Goal: Download file/media

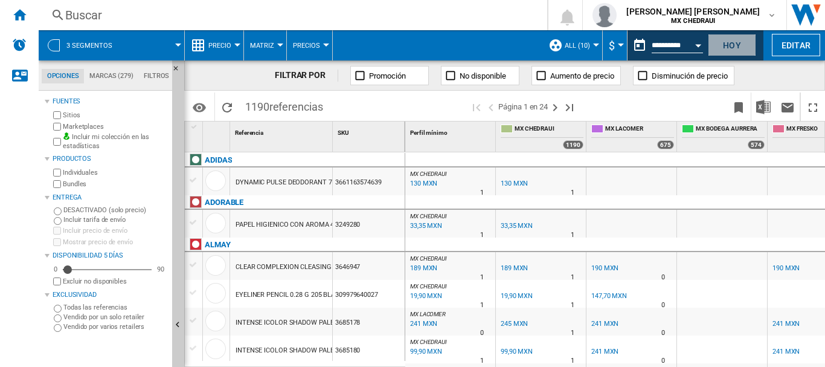
click at [734, 50] on button "Hoy" at bounding box center [732, 45] width 48 height 22
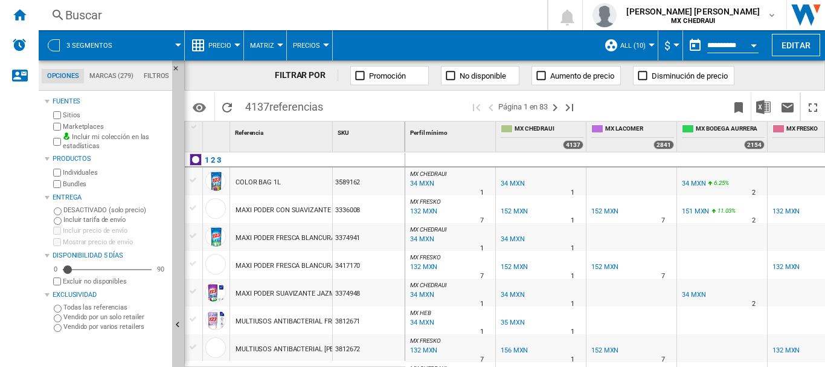
click at [53, 49] on div at bounding box center [54, 45] width 12 height 12
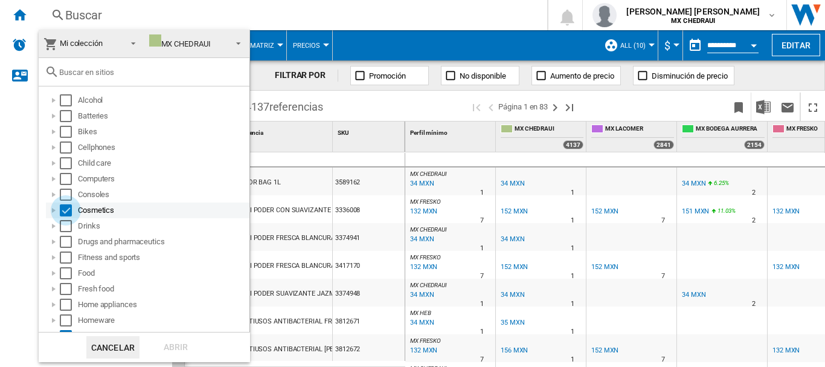
click at [61, 213] on div "Select" at bounding box center [66, 210] width 12 height 12
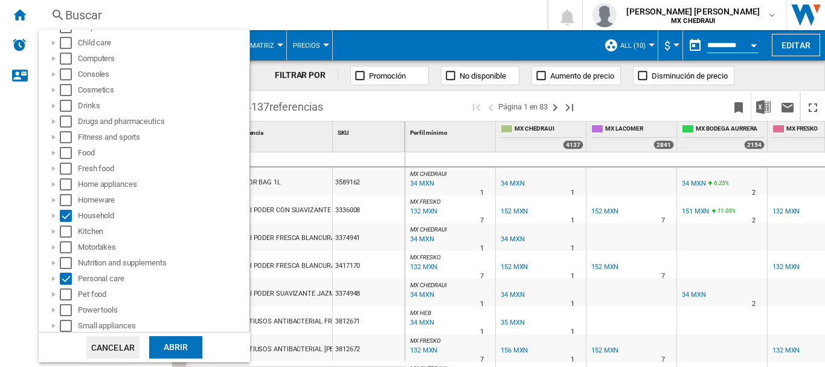
scroll to position [139, 0]
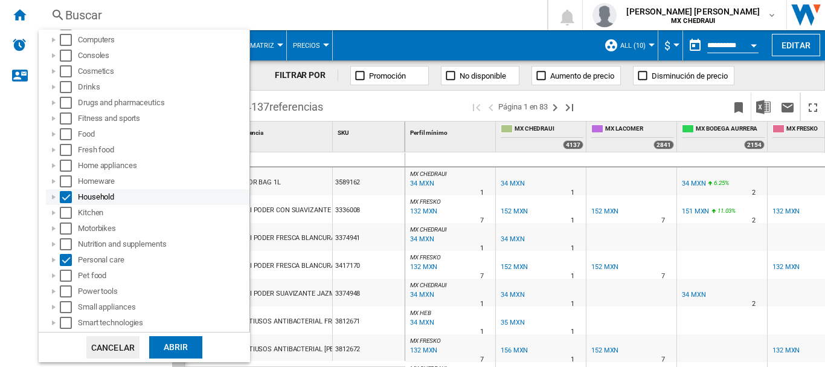
click at [66, 199] on div "Select" at bounding box center [66, 197] width 12 height 12
click at [66, 258] on div "Select" at bounding box center [66, 260] width 12 height 12
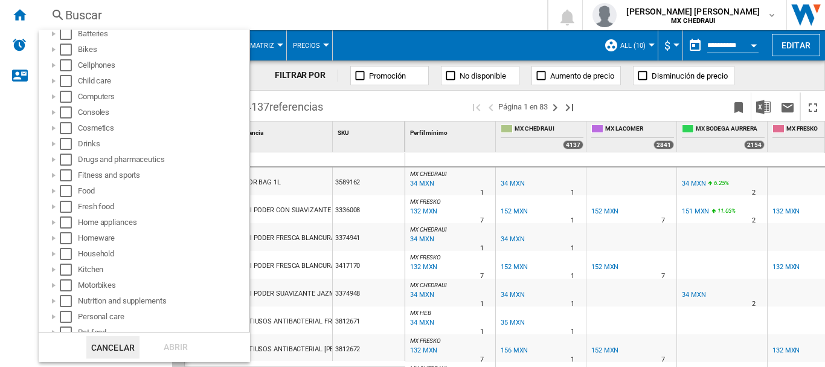
scroll to position [0, 0]
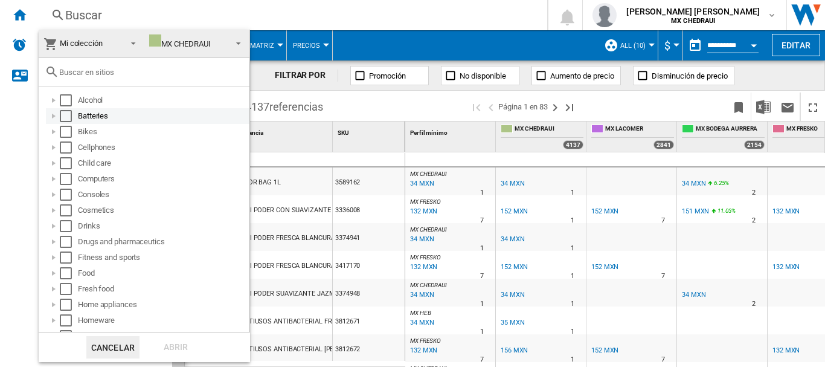
click at [52, 116] on div at bounding box center [54, 116] width 12 height 12
click at [66, 149] on div "Select" at bounding box center [66, 147] width 12 height 12
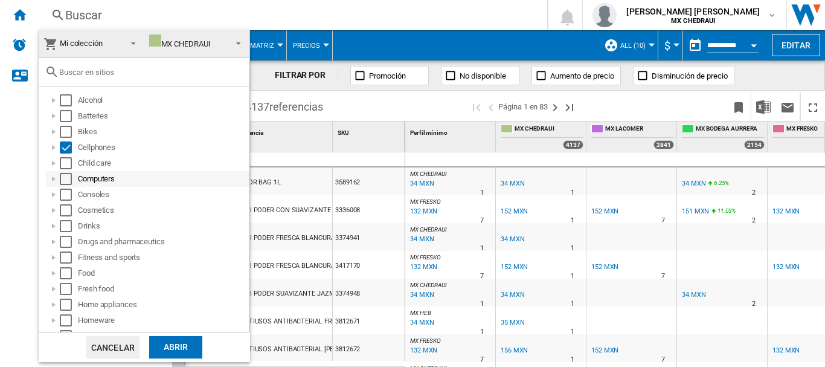
click at [62, 178] on div "Select" at bounding box center [66, 179] width 12 height 12
click at [66, 193] on div "Select" at bounding box center [66, 194] width 12 height 12
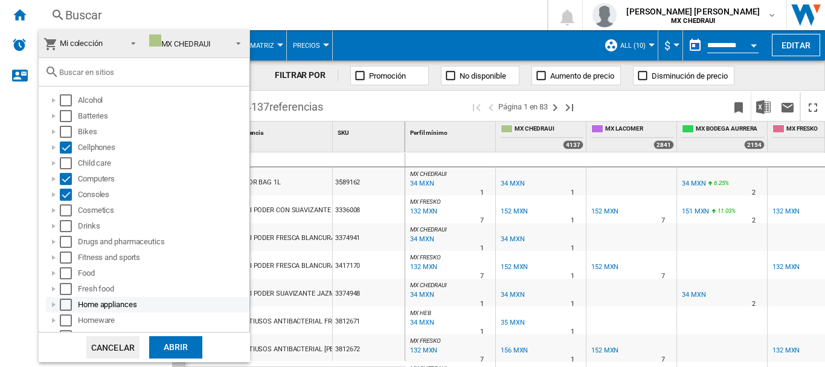
click at [53, 302] on div at bounding box center [54, 304] width 12 height 12
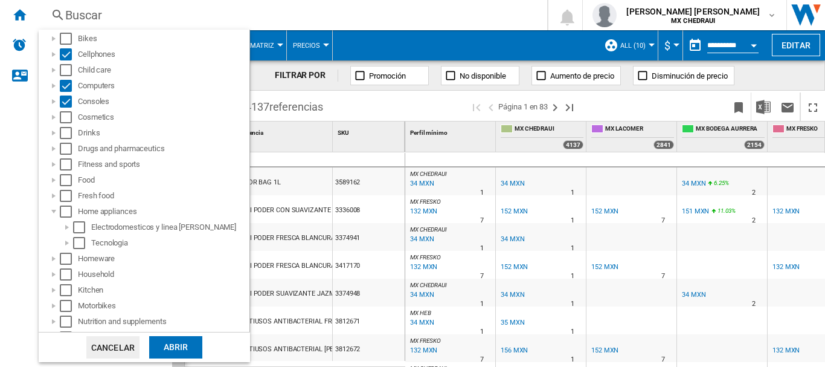
scroll to position [103, 0]
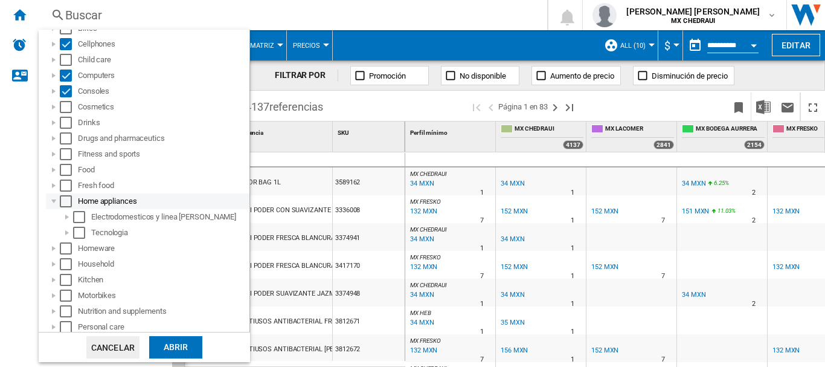
click at [66, 204] on div "Select" at bounding box center [66, 201] width 12 height 12
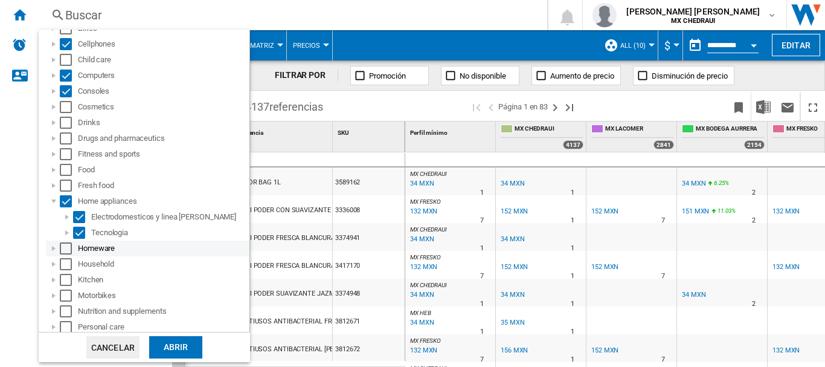
click at [49, 248] on div at bounding box center [54, 248] width 12 height 12
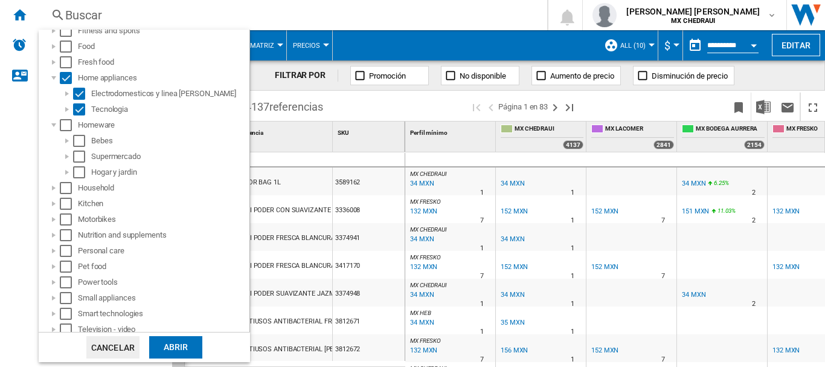
scroll to position [229, 0]
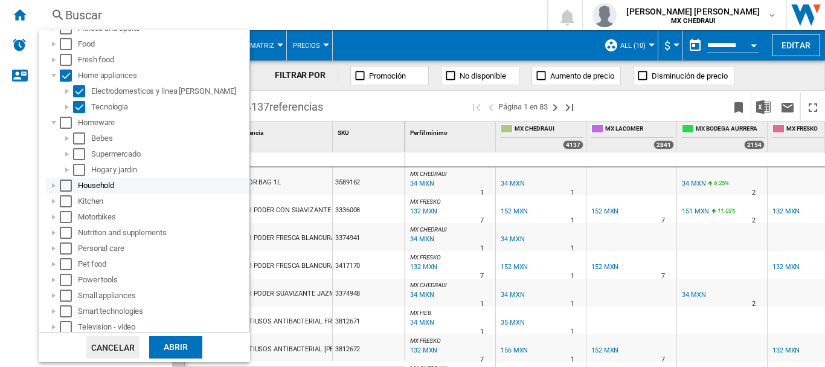
click at [52, 189] on div at bounding box center [54, 185] width 12 height 12
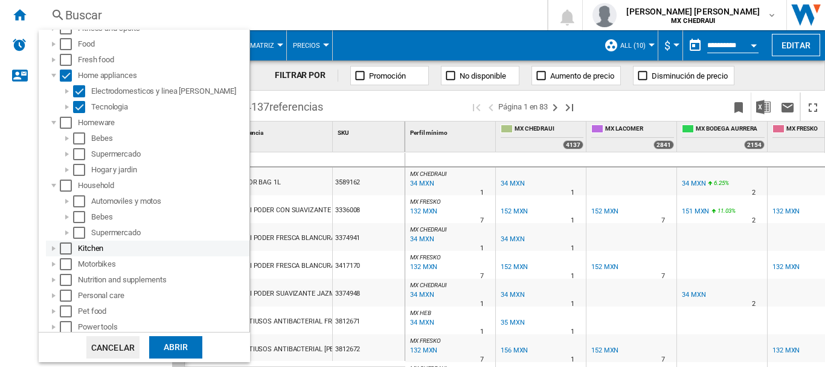
click at [52, 251] on div at bounding box center [54, 248] width 12 height 12
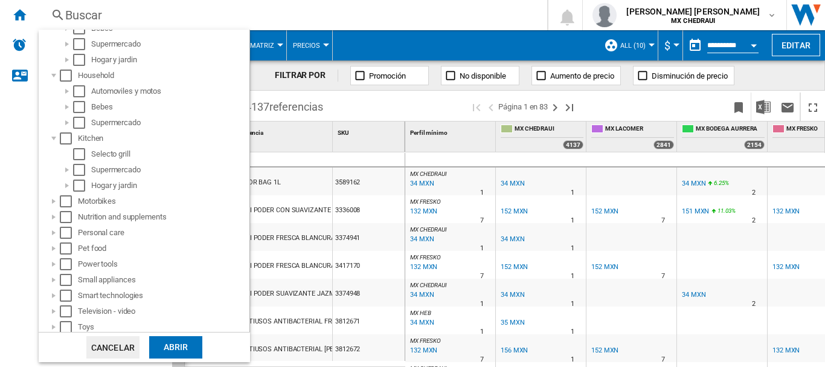
scroll to position [373, 0]
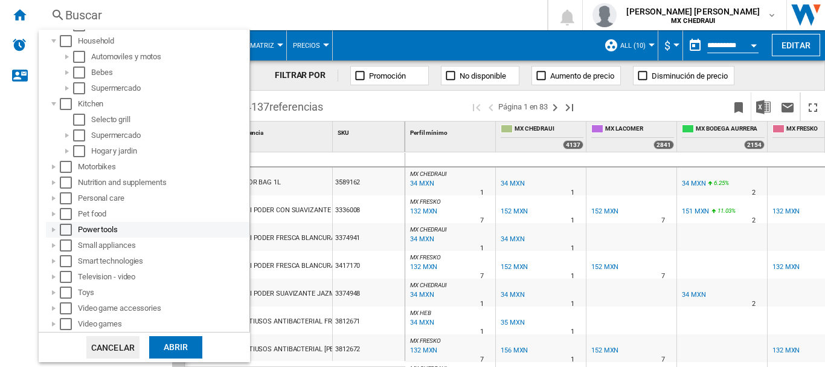
click at [51, 224] on div at bounding box center [54, 229] width 12 height 12
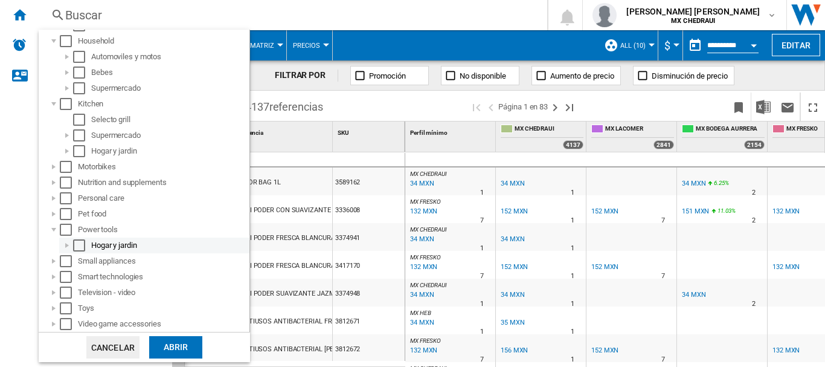
click at [63, 244] on div at bounding box center [67, 245] width 12 height 12
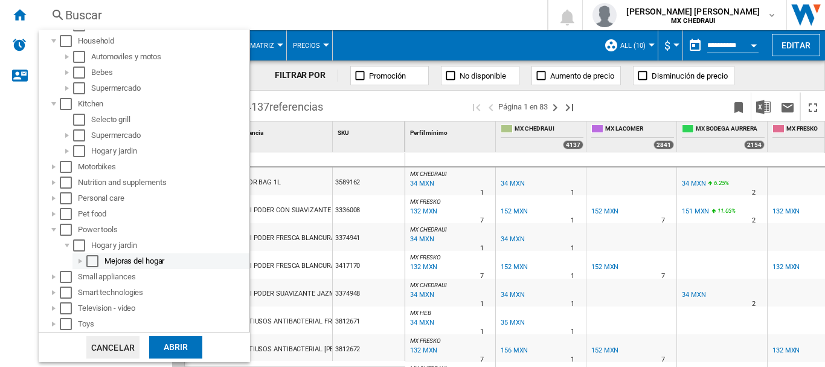
click at [77, 265] on div at bounding box center [80, 261] width 12 height 12
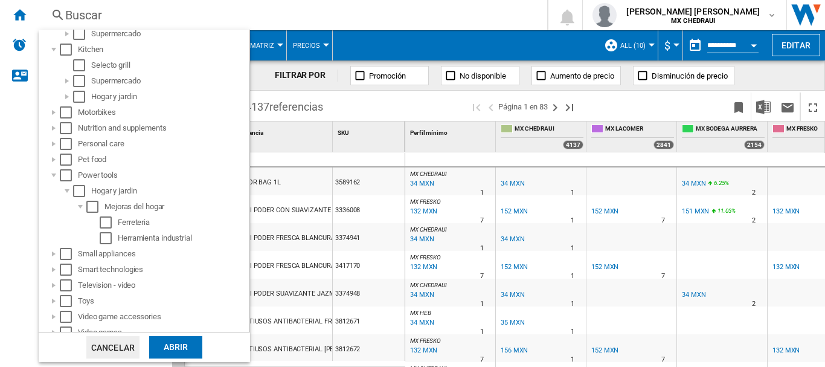
scroll to position [436, 0]
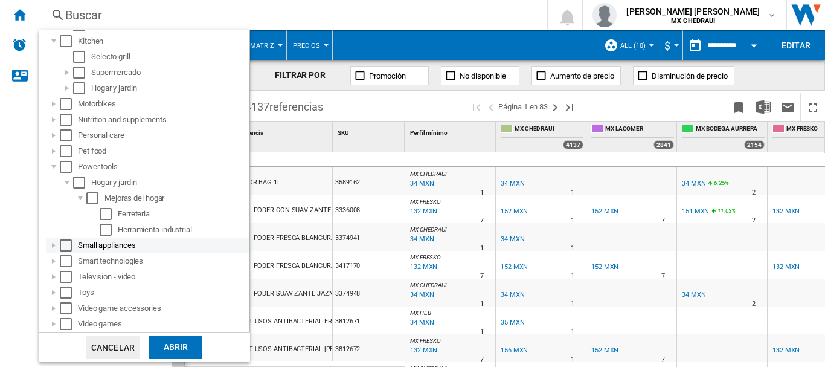
click at [57, 249] on div at bounding box center [54, 245] width 12 height 12
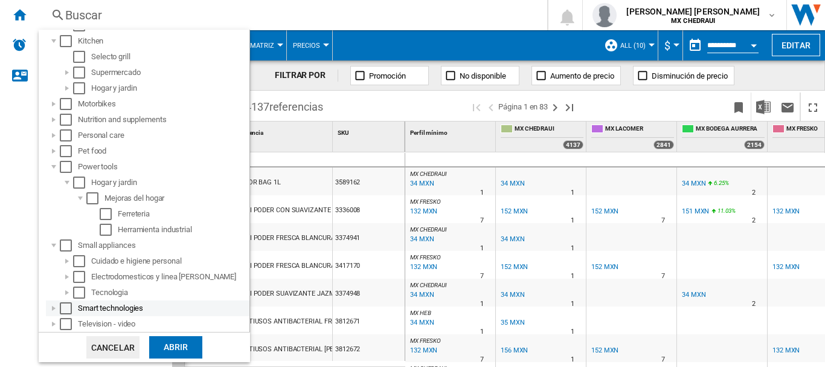
click at [56, 310] on div at bounding box center [54, 308] width 12 height 12
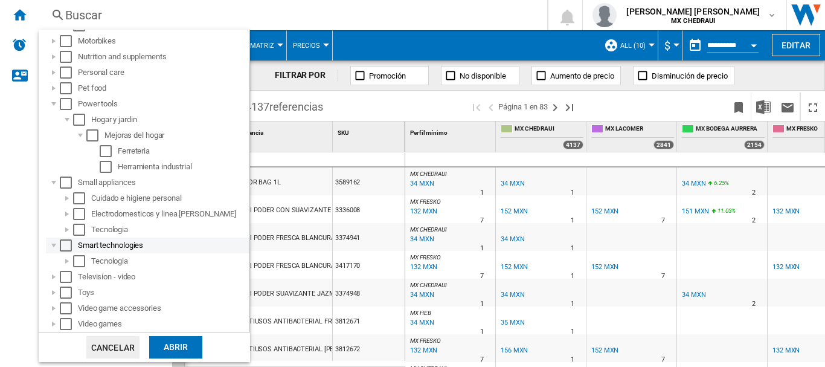
click at [65, 246] on div "Select" at bounding box center [66, 245] width 12 height 12
click at [65, 258] on div at bounding box center [67, 261] width 12 height 12
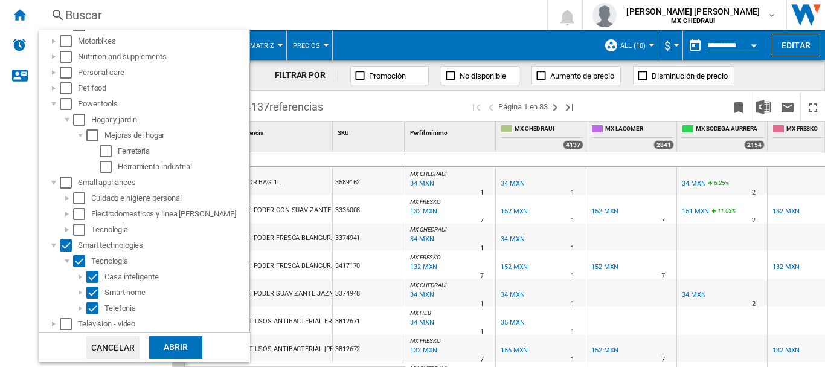
scroll to position [546, 0]
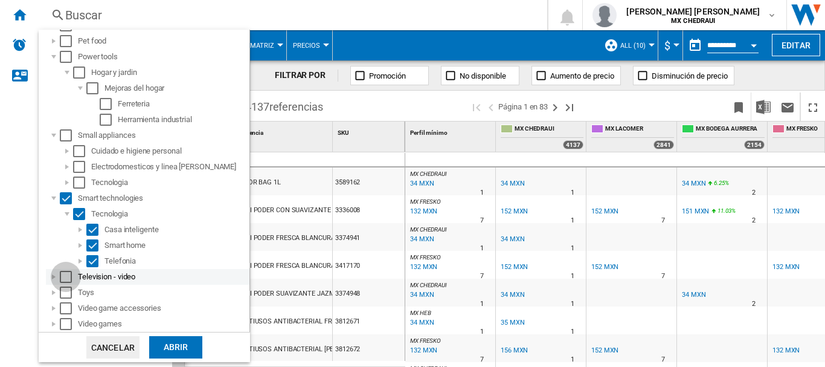
click at [65, 280] on div "Select" at bounding box center [66, 277] width 12 height 12
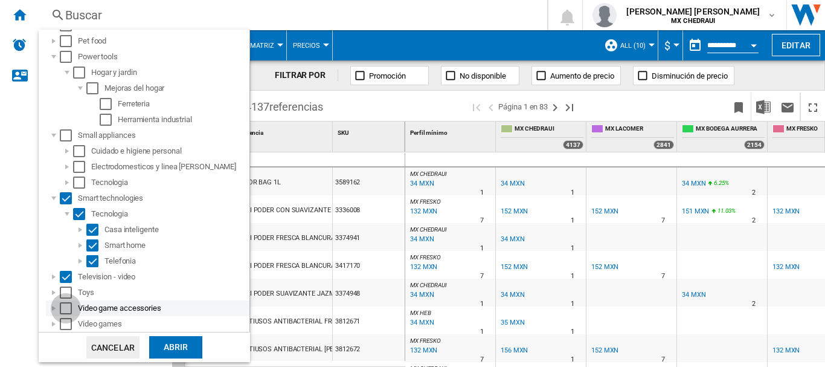
click at [65, 306] on div "Select" at bounding box center [66, 308] width 12 height 12
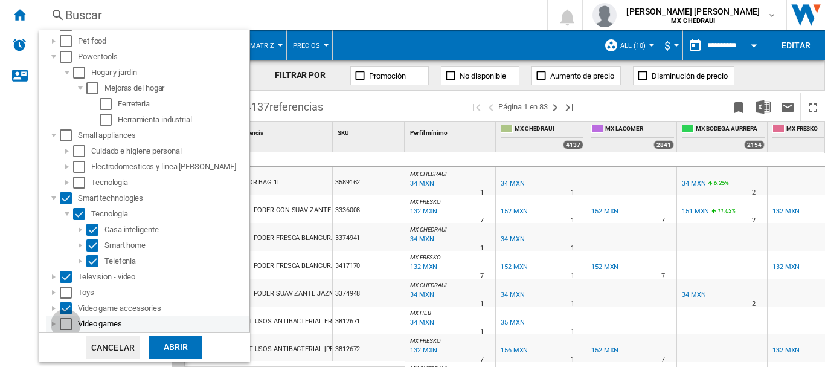
click at [67, 323] on div "Select" at bounding box center [66, 324] width 12 height 12
click at [173, 351] on div "Abrir" at bounding box center [175, 347] width 53 height 22
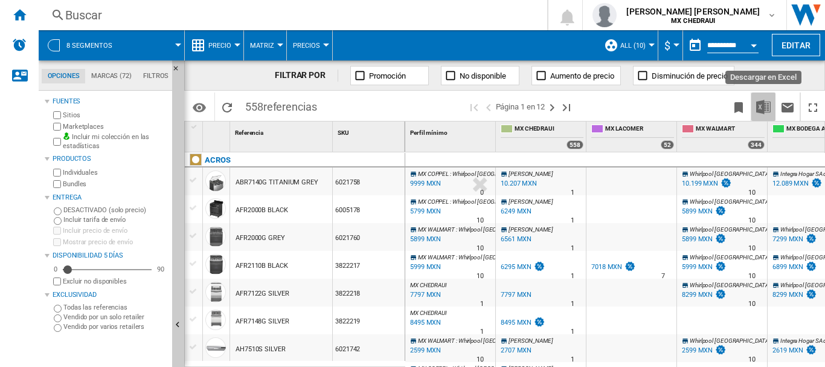
click at [767, 106] on img "Descargar en Excel" at bounding box center [763, 107] width 14 height 14
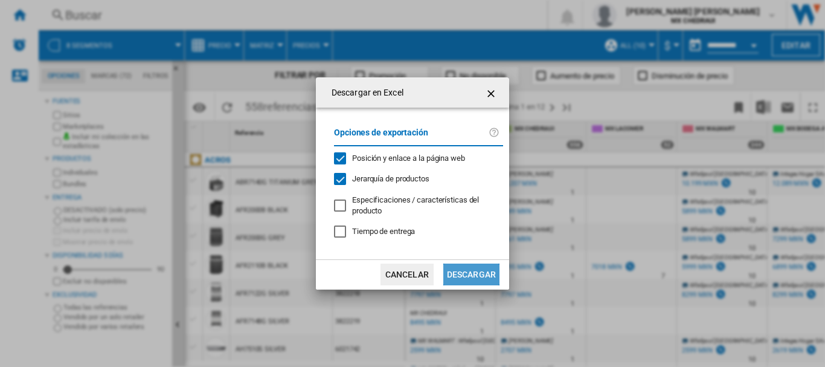
click at [454, 275] on button "Descargar" at bounding box center [471, 274] width 56 height 22
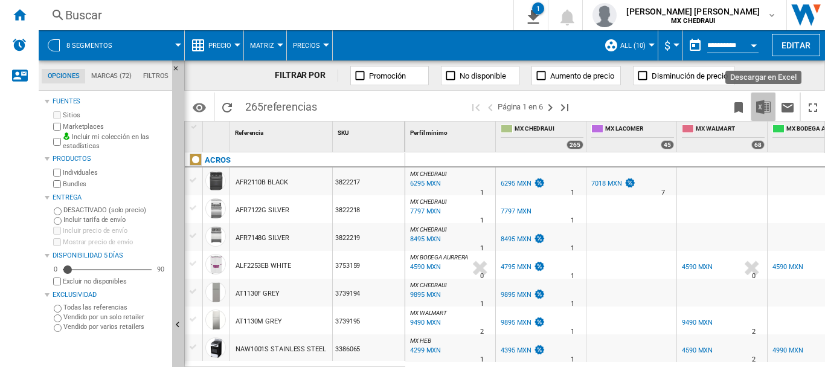
click at [765, 101] on img "Descargar en Excel" at bounding box center [763, 107] width 14 height 14
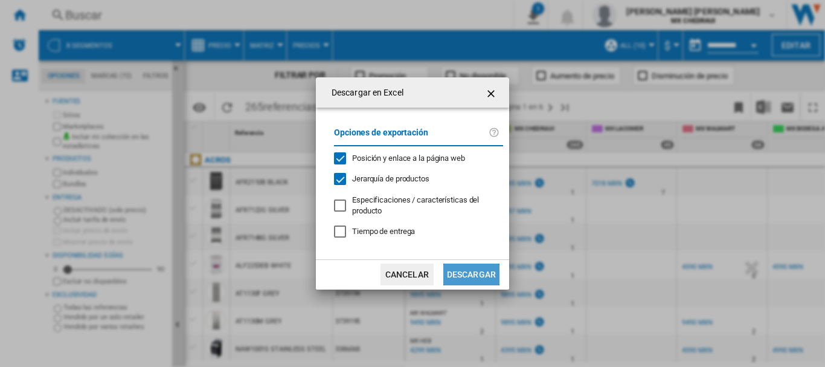
click at [469, 277] on button "Descargar" at bounding box center [471, 274] width 56 height 22
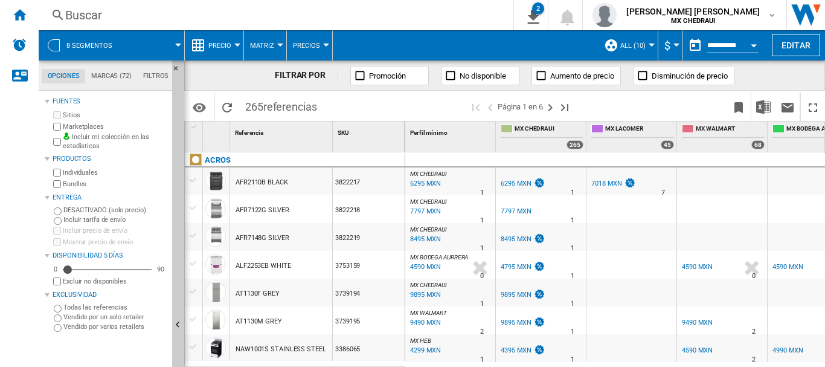
click at [807, 142] on span at bounding box center [806, 144] width 69 height 10
